Goal: Check status: Check status

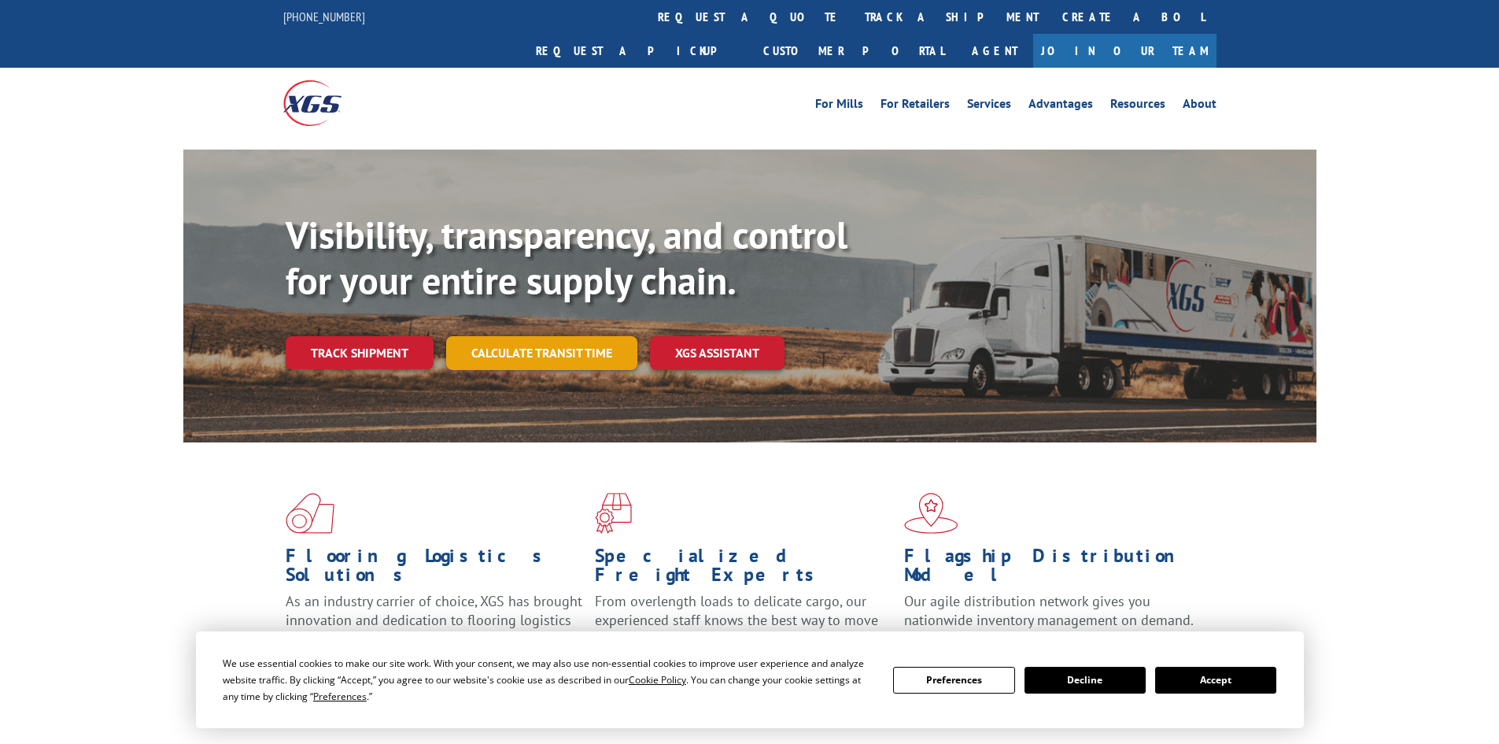
click at [577, 338] on div "Visibility, transparency, and control for your entire supply chain. Track shipm…" at bounding box center [801, 323] width 1031 height 220
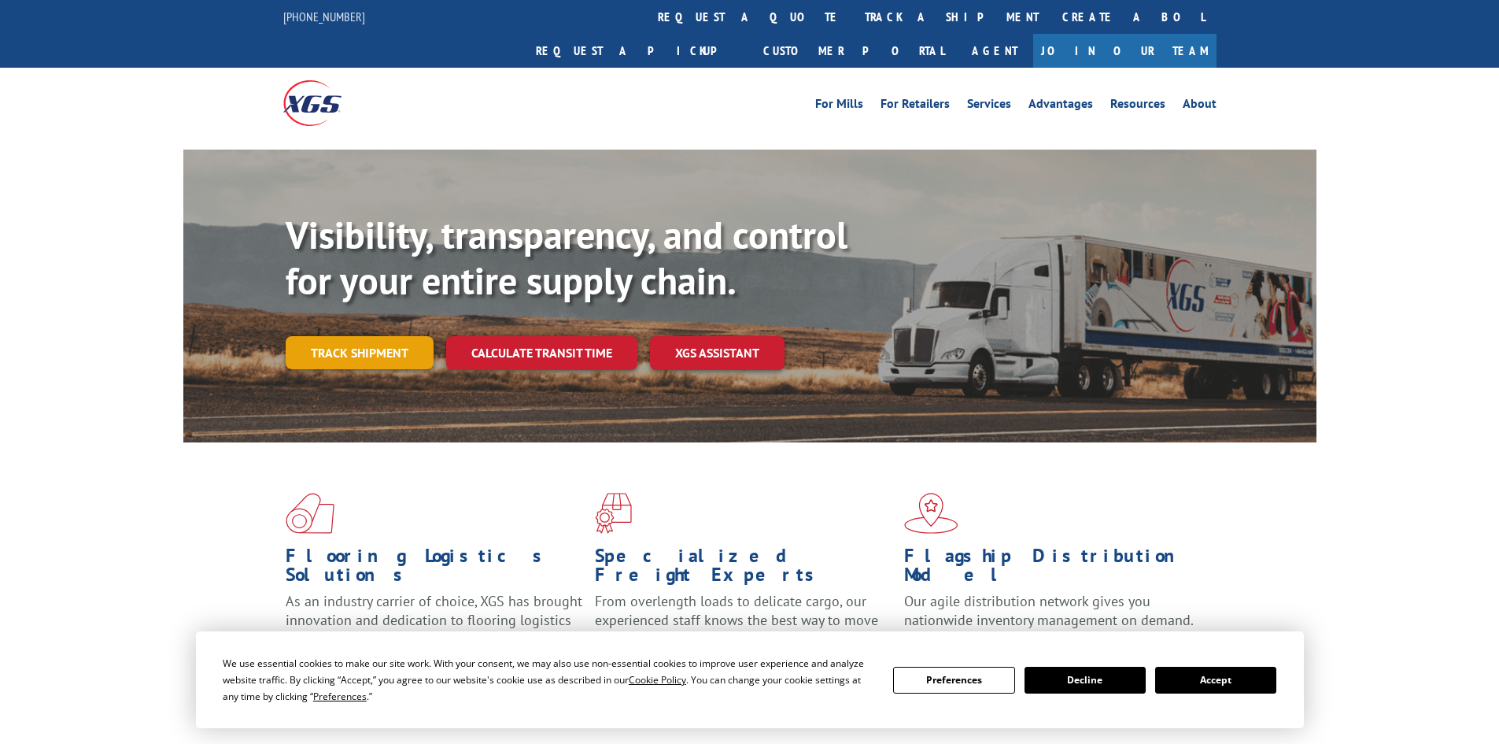
click at [426, 336] on link "Track shipment" at bounding box center [360, 352] width 148 height 33
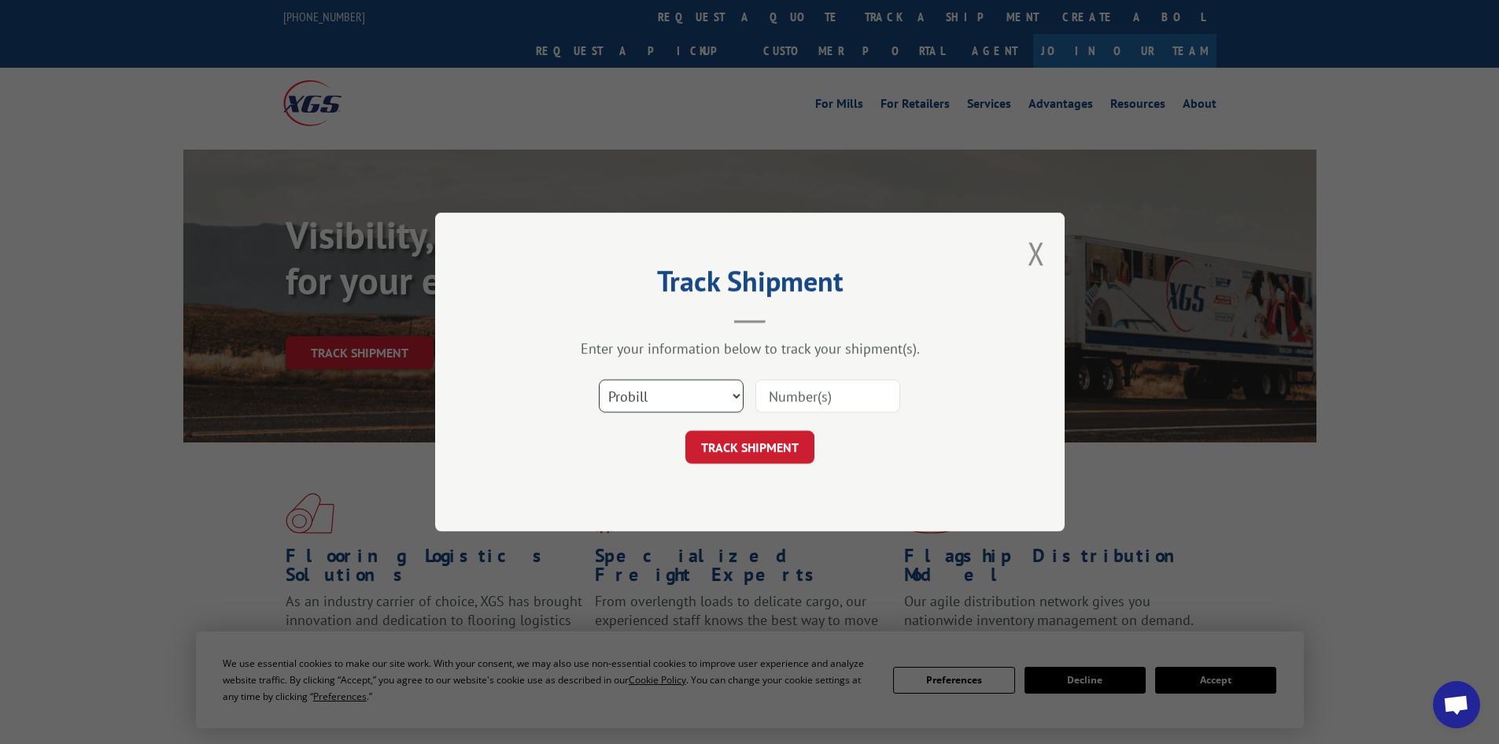
drag, startPoint x: 652, startPoint y: 392, endPoint x: 653, endPoint y: 404, distance: 11.9
click at [652, 392] on select "Select category... Probill BOL PO" at bounding box center [671, 395] width 145 height 33
click at [660, 515] on div "Track Shipment Enter your information below to track your shipment(s). Select c…" at bounding box center [750, 372] width 630 height 319
click at [673, 414] on div "Select category... Probill BOL PO" at bounding box center [671, 396] width 143 height 36
click at [673, 403] on select "Select category... Probill BOL PO" at bounding box center [671, 395] width 145 height 33
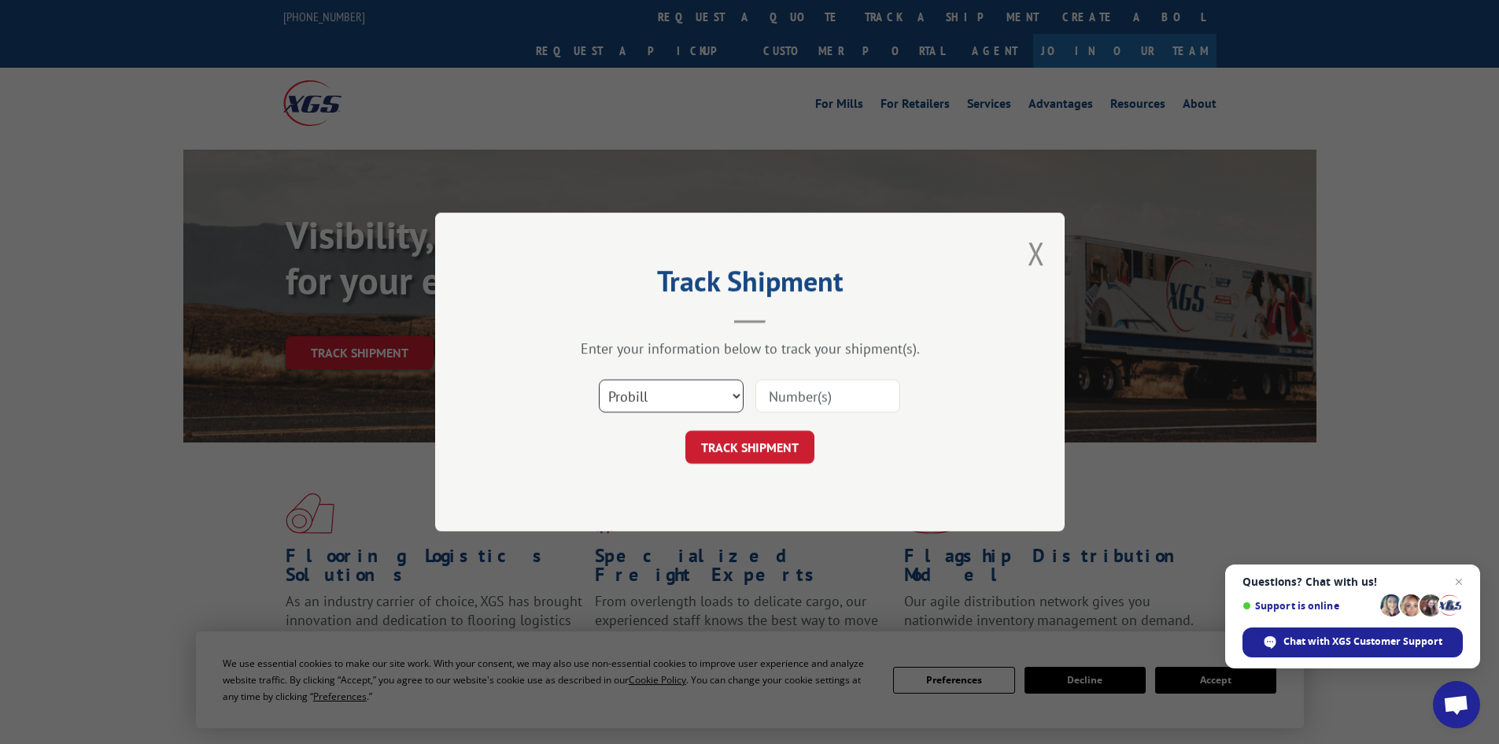
select select "po"
click at [599, 379] on select "Select category... Probill BOL PO" at bounding box center [671, 395] width 145 height 33
click at [822, 389] on input at bounding box center [828, 395] width 145 height 33
paste input "61541762"
type input "61541762"
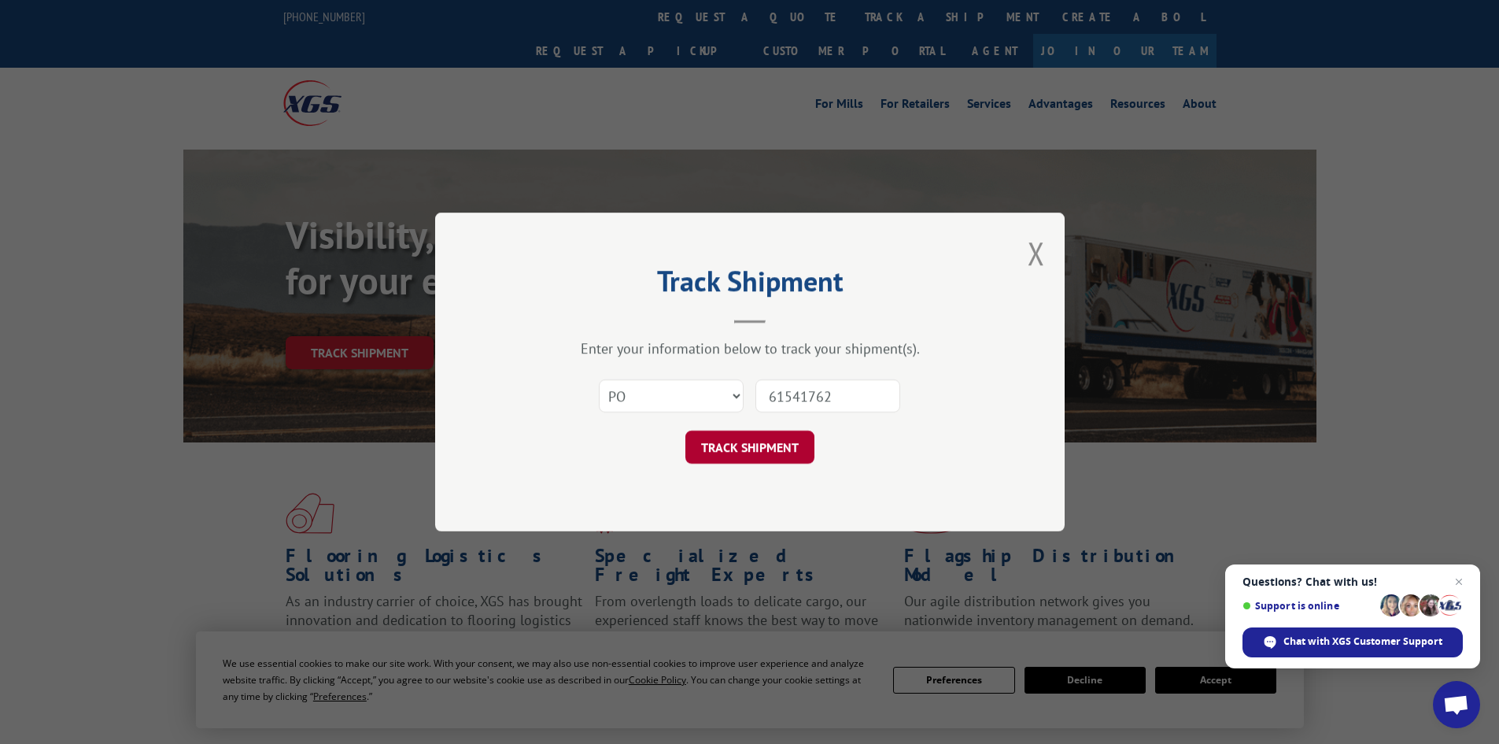
click at [799, 453] on button "TRACK SHIPMENT" at bounding box center [750, 447] width 129 height 33
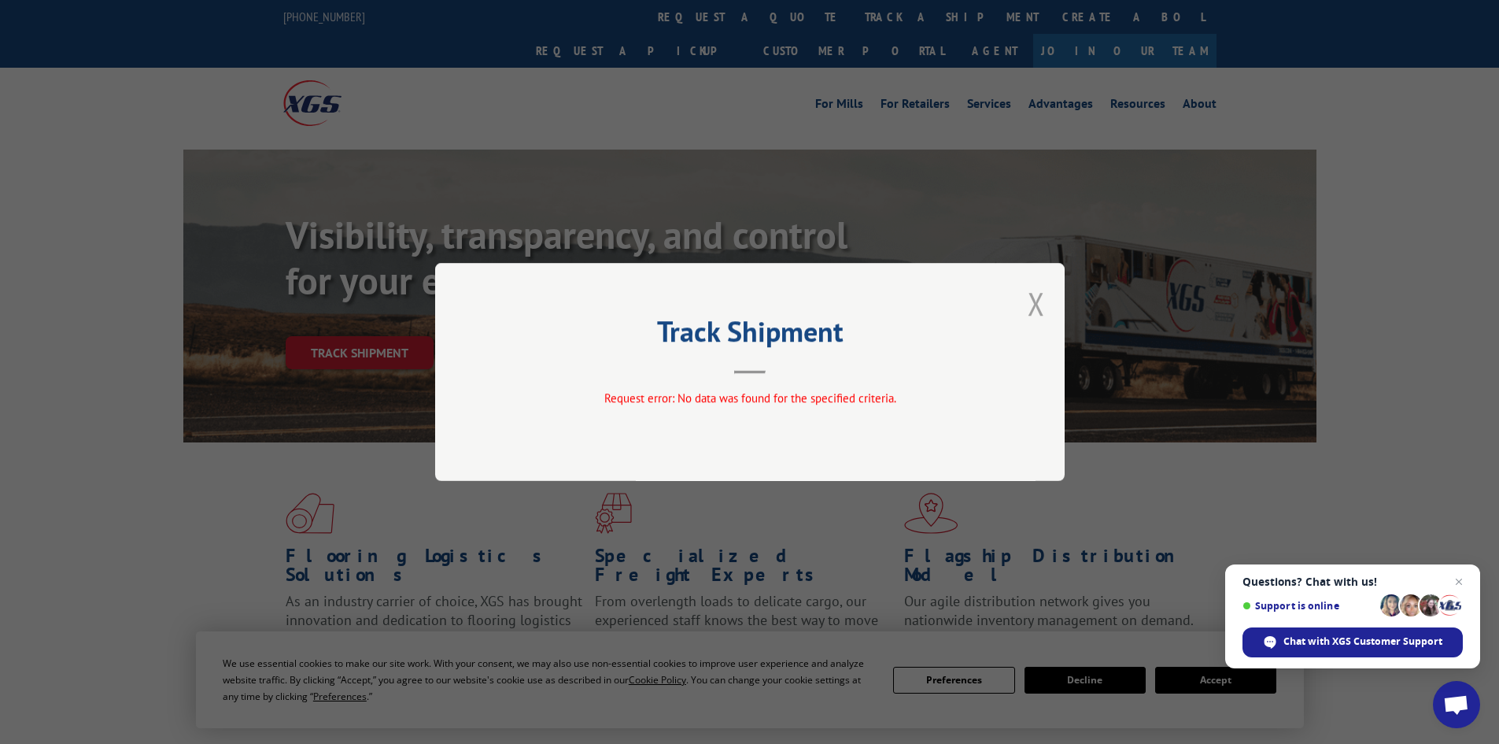
click at [1038, 290] on button "Close modal" at bounding box center [1036, 304] width 17 height 42
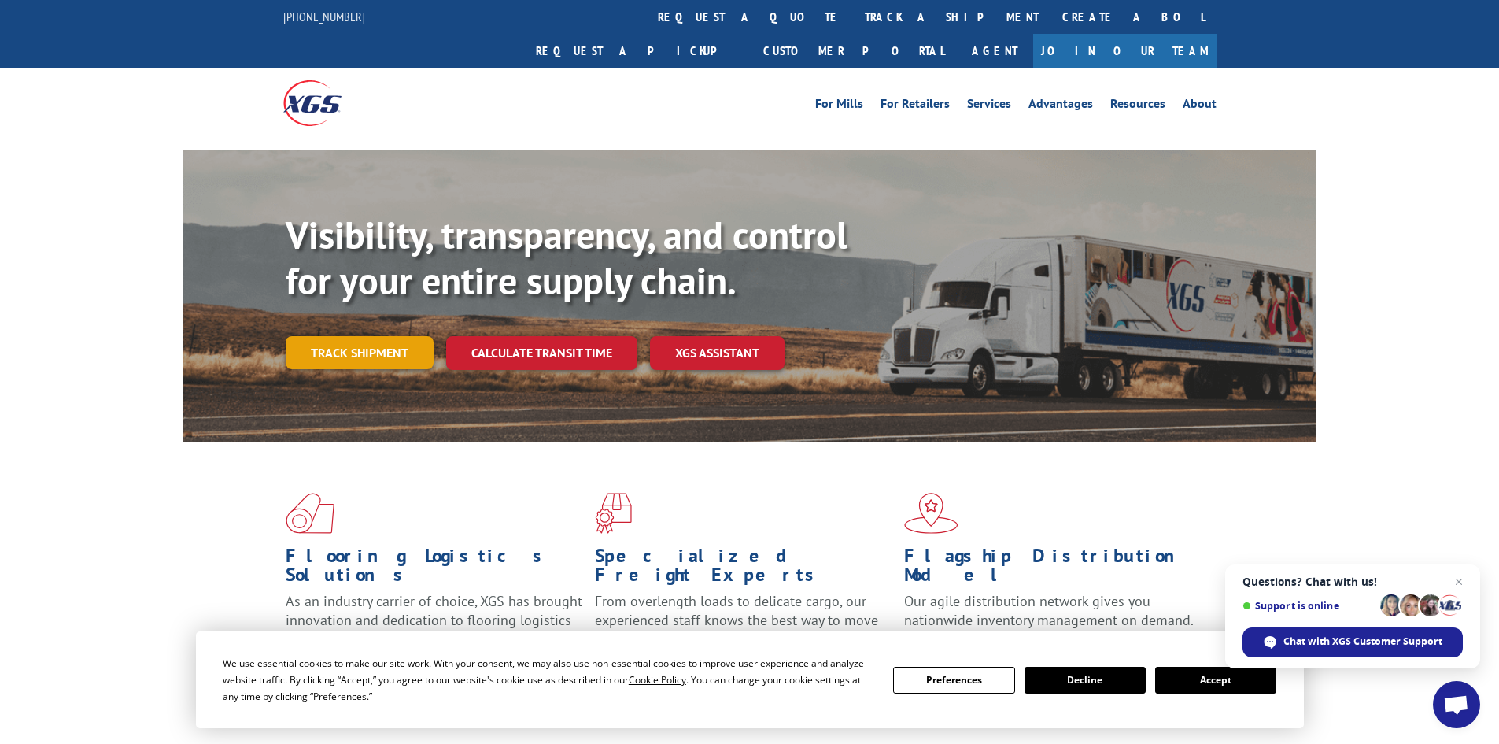
click at [335, 336] on link "Track shipment" at bounding box center [360, 352] width 148 height 33
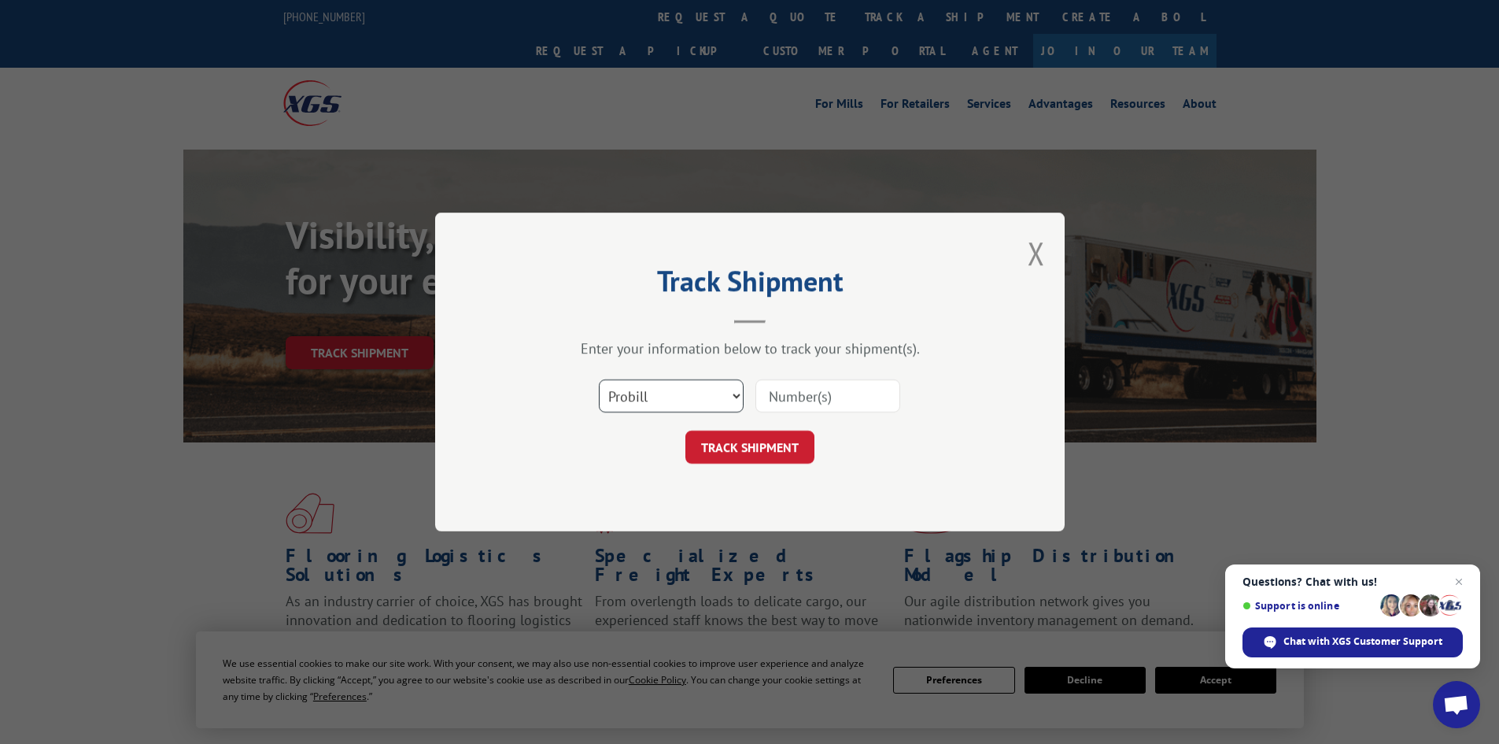
click at [610, 411] on select "Select category... Probill BOL PO" at bounding box center [671, 395] width 145 height 33
select select "po"
click at [599, 379] on select "Select category... Probill BOL PO" at bounding box center [671, 395] width 145 height 33
click at [865, 398] on input at bounding box center [828, 395] width 145 height 33
paste input "61541762"
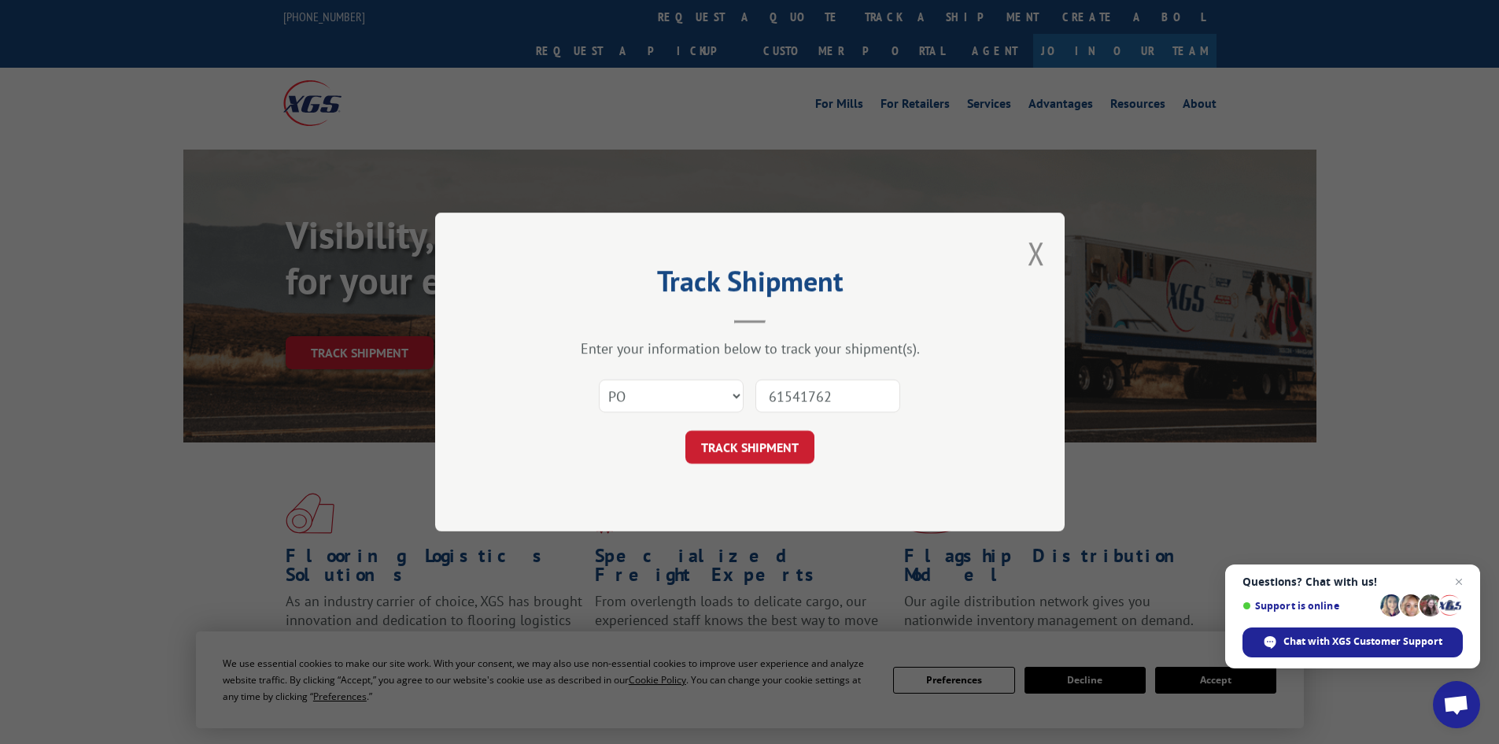
type input "61541762"
click at [782, 429] on form "Select category... Probill BOL PO 61541762 TRACK SHIPMENT" at bounding box center [750, 417] width 472 height 94
click at [782, 431] on button "TRACK SHIPMENT" at bounding box center [750, 447] width 129 height 33
